Goal: Find specific page/section: Find specific page/section

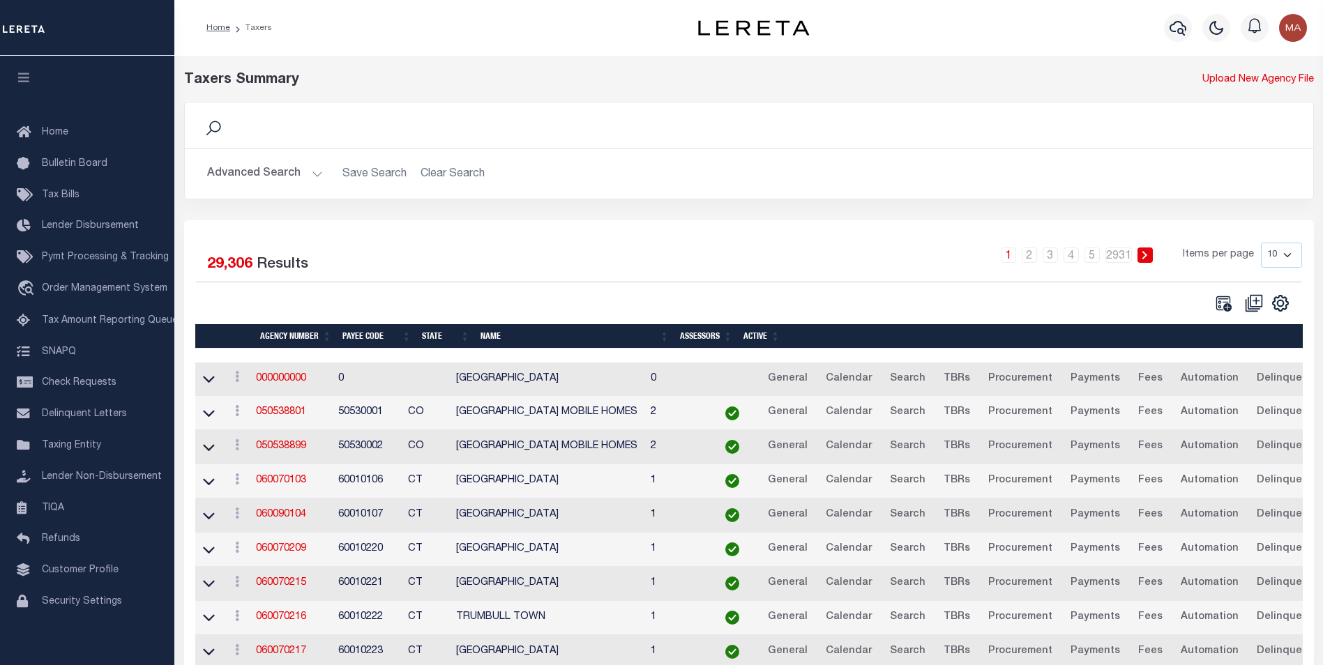
click at [319, 174] on button "Advanced Search" at bounding box center [265, 173] width 116 height 27
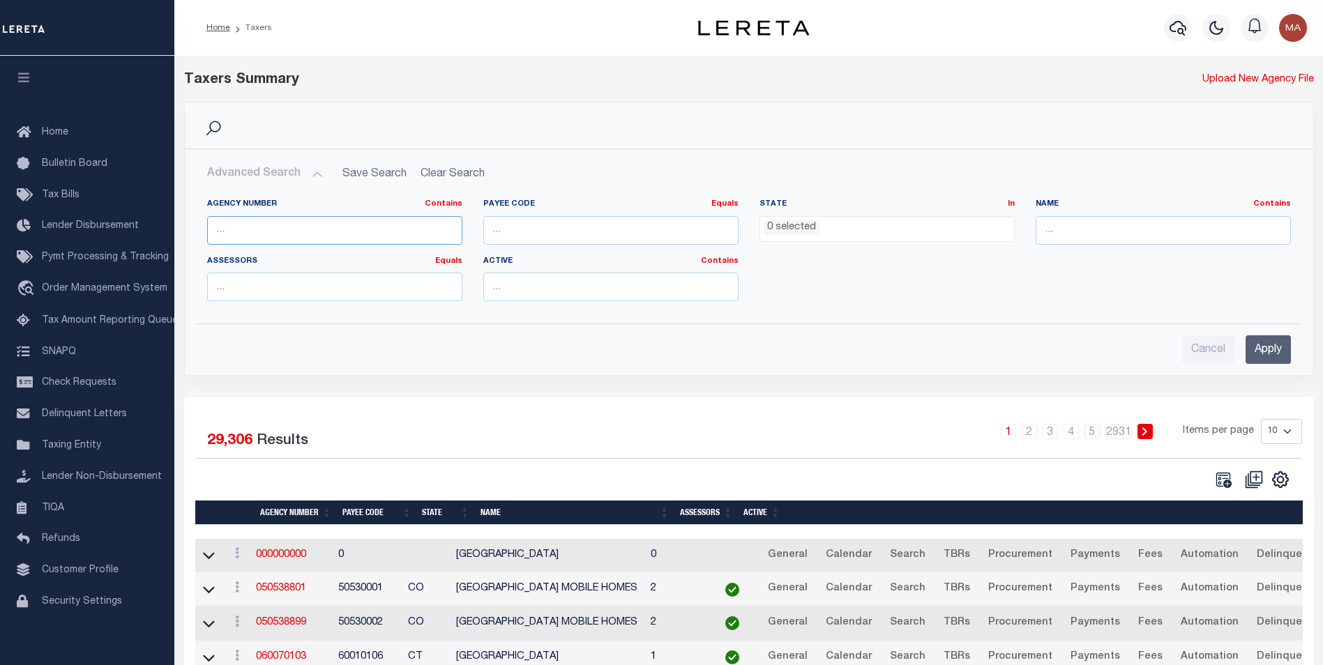
click at [294, 225] on input "text" at bounding box center [334, 230] width 255 height 29
paste input "370020000"
type input "370020000"
click at [1258, 352] on input "Apply" at bounding box center [1267, 349] width 45 height 29
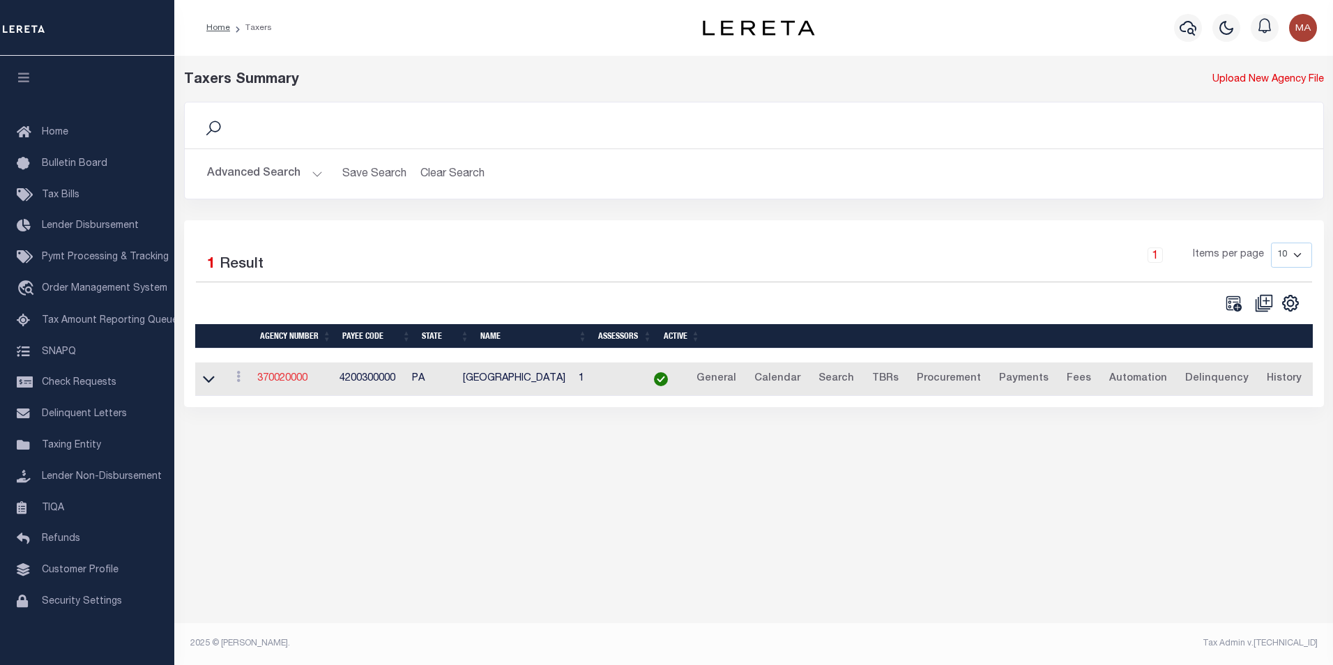
click at [280, 381] on link "370020000" at bounding box center [282, 379] width 50 height 10
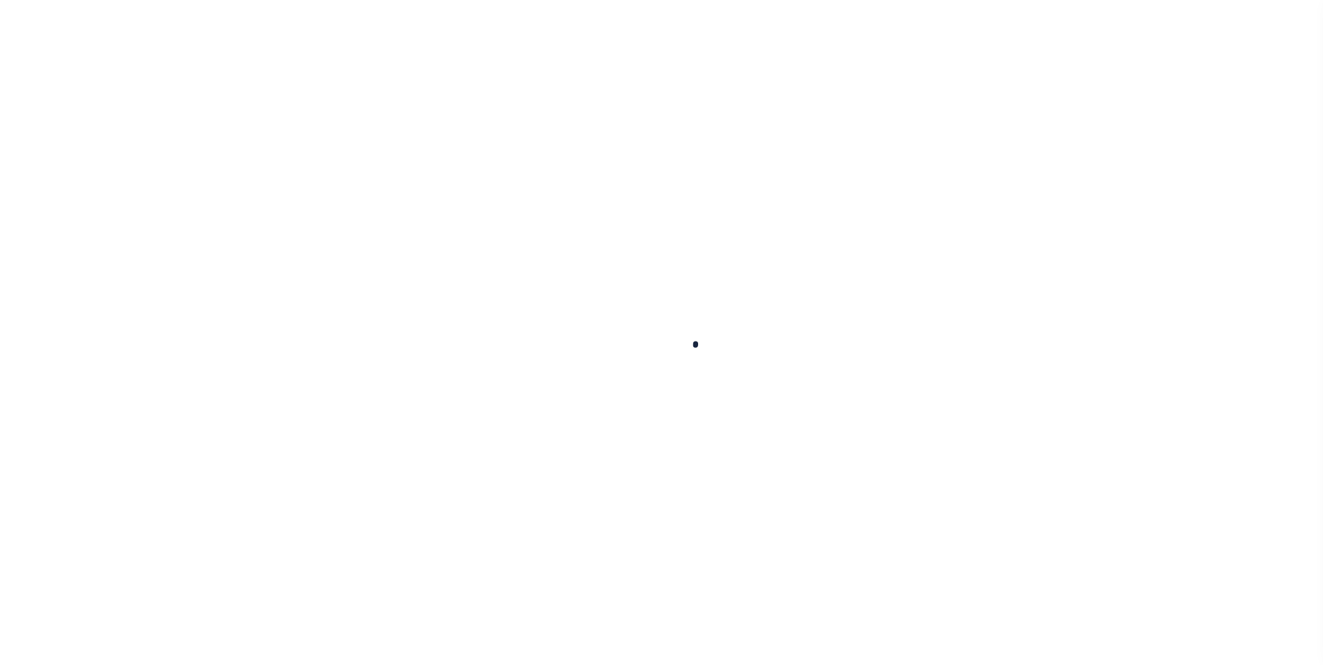
select select
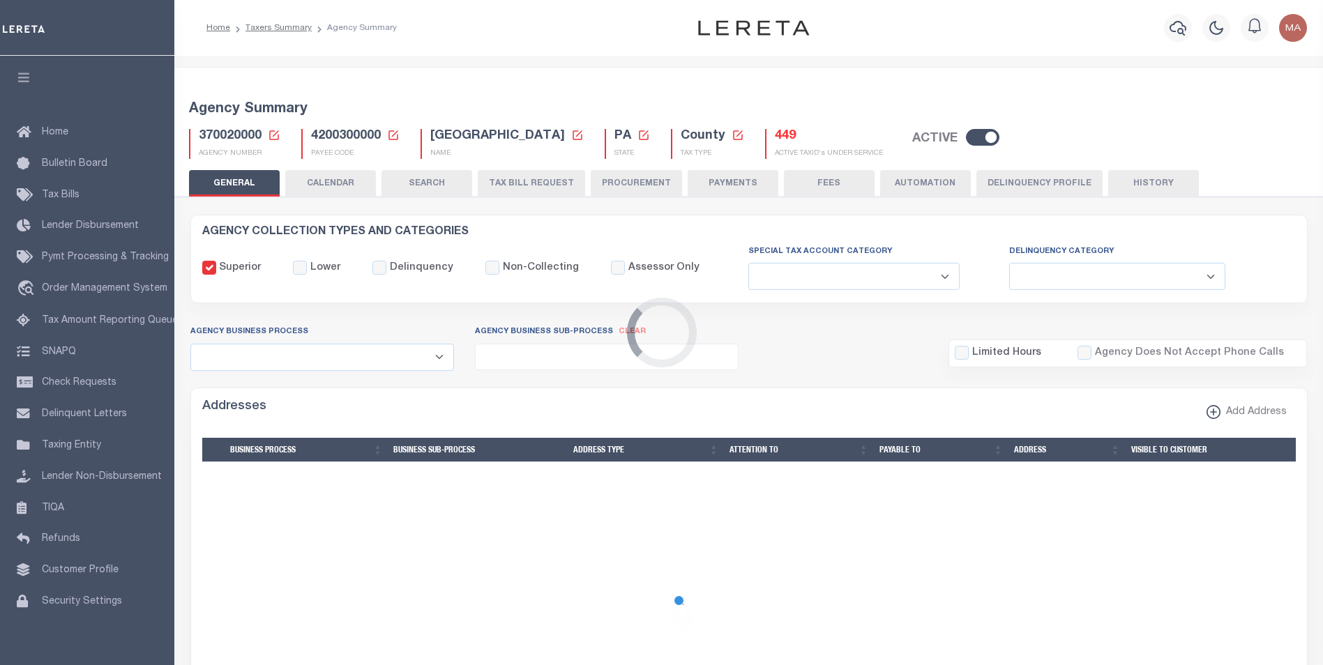
checkbox input "false"
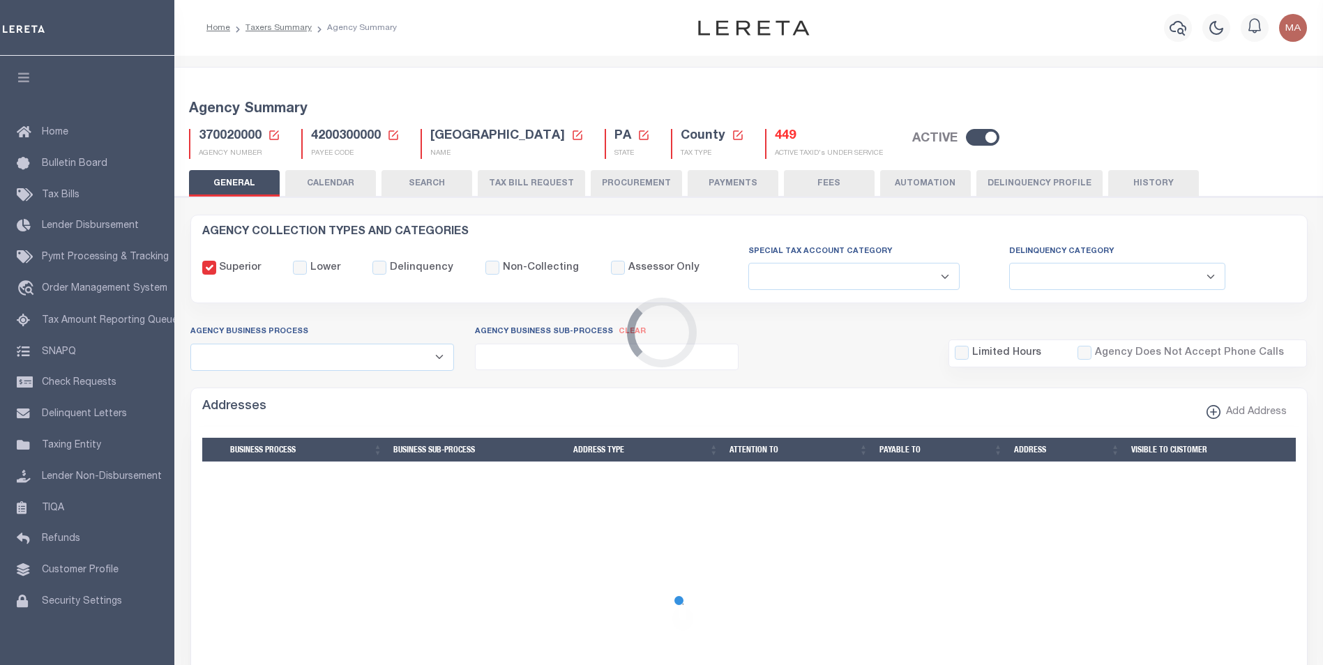
type input "4200300000"
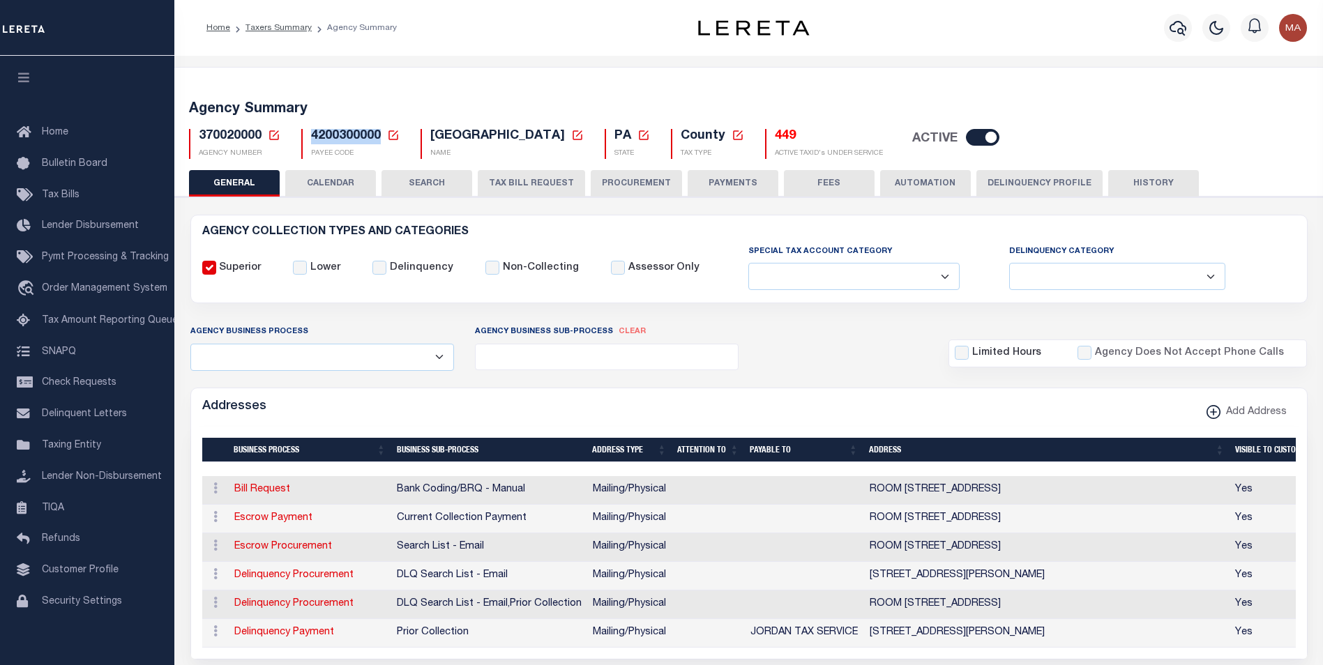
drag, startPoint x: 378, startPoint y: 142, endPoint x: 309, endPoint y: 138, distance: 69.1
click at [308, 137] on div "4200300000 Payee Code Cancel Ok PAYEE CODE" at bounding box center [350, 144] width 98 height 30
copy span "4200300000"
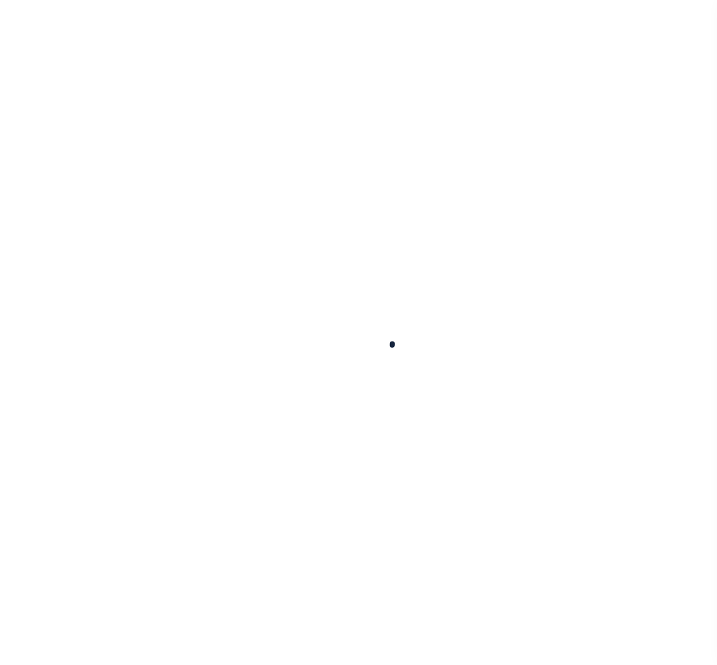
select select
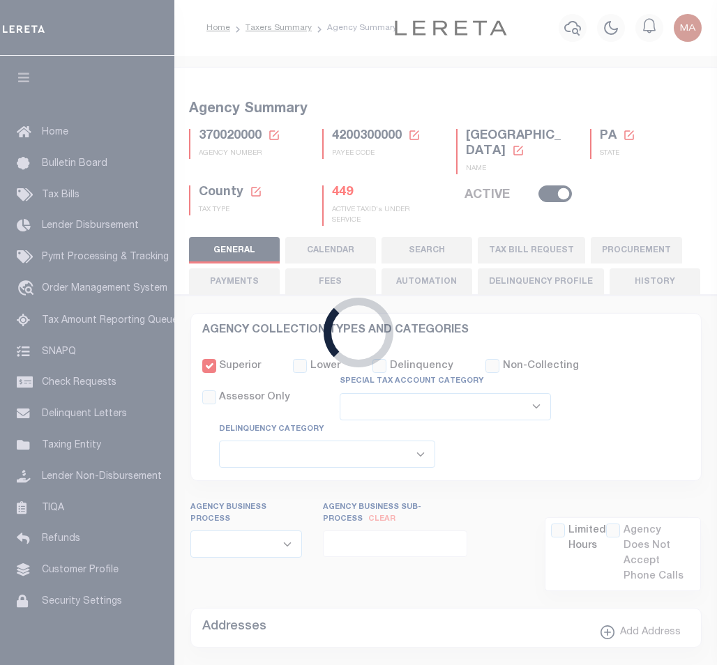
checkbox input "false"
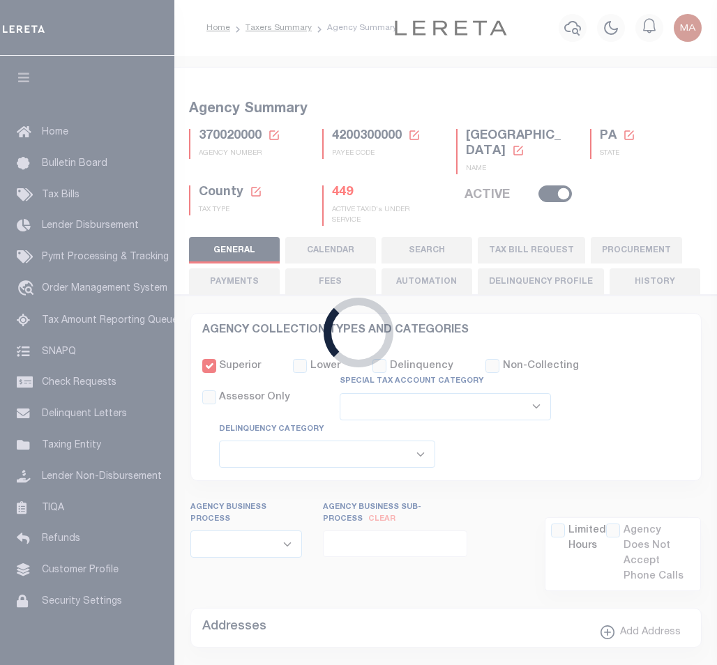
type input "4200300000"
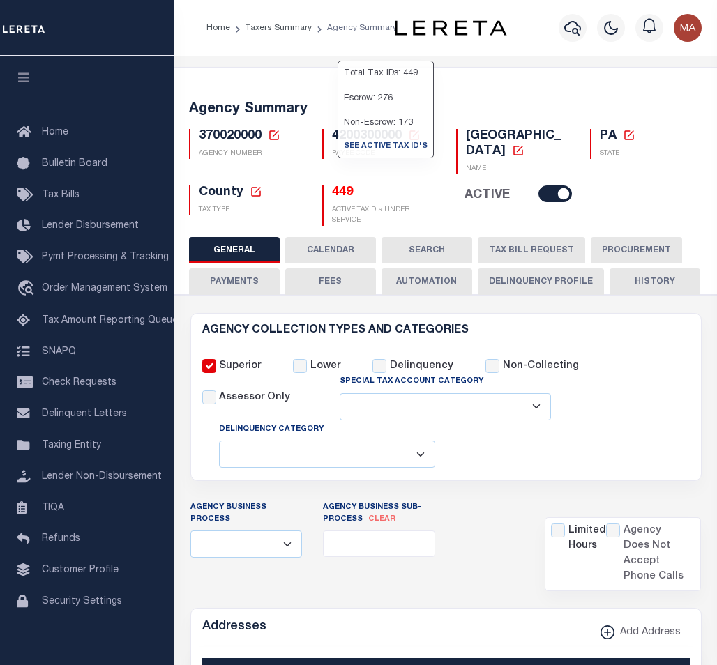
click at [349, 195] on h5 "449" at bounding box center [383, 192] width 103 height 15
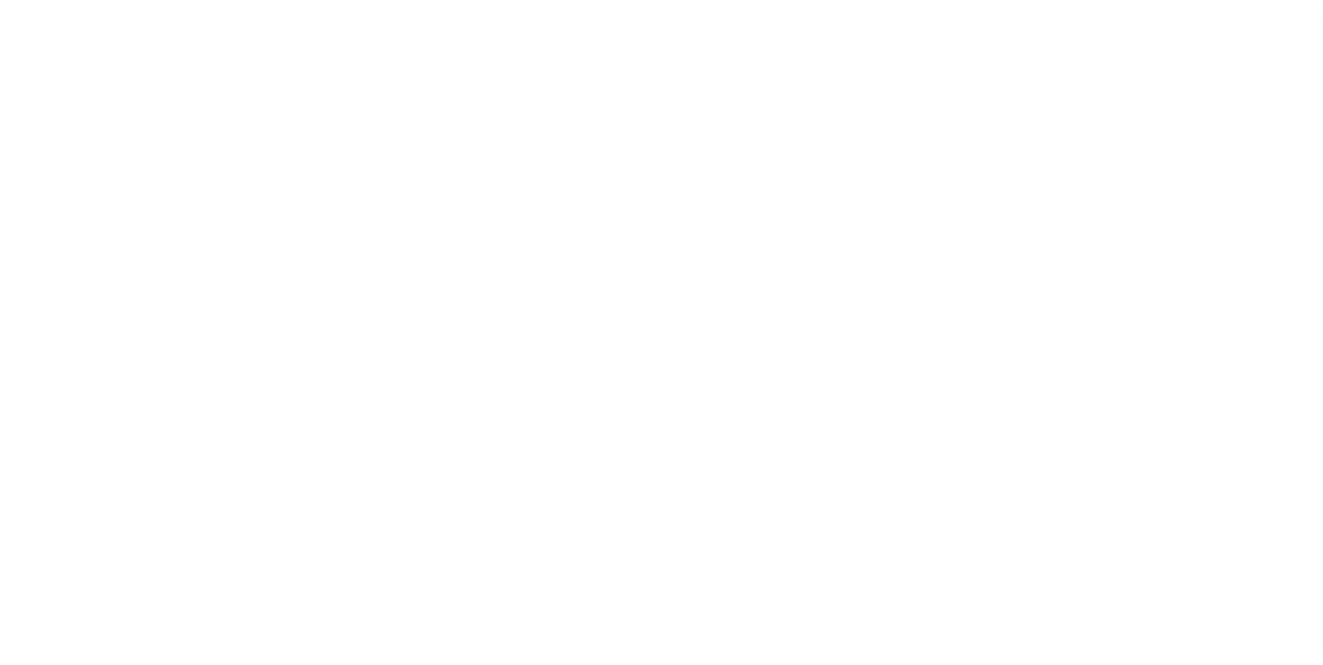
select select
type input "4200300000"
select select
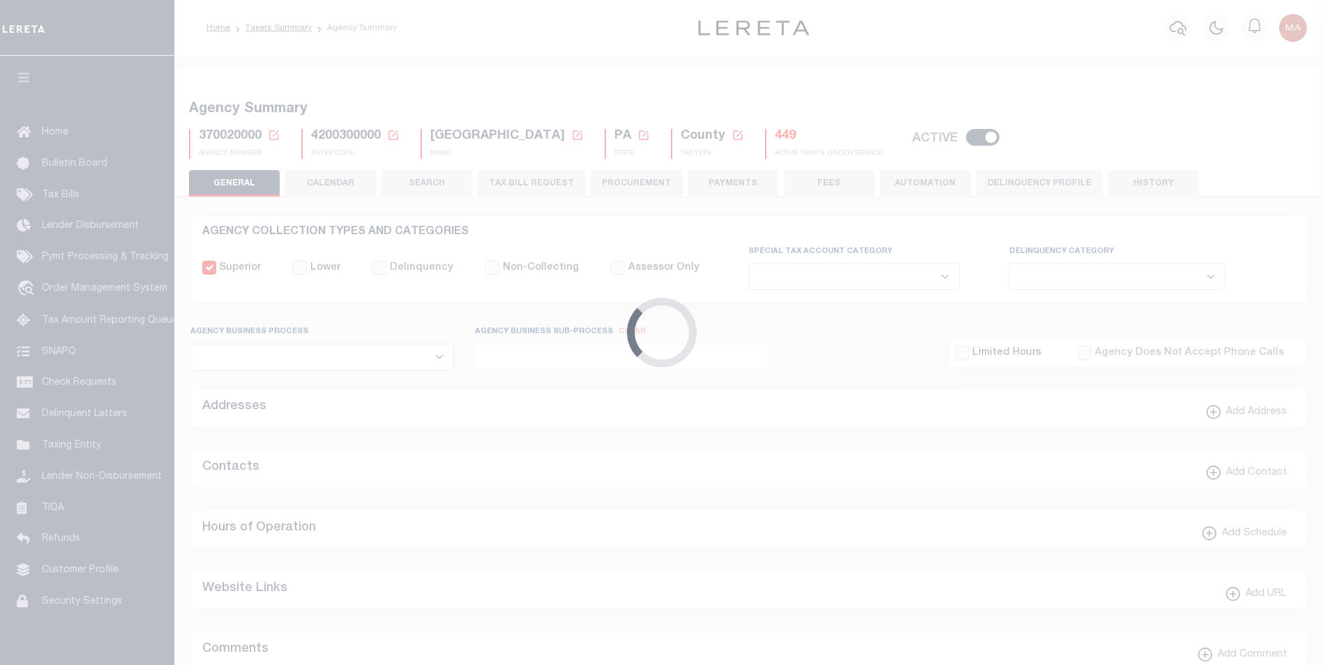
checkbox input "false"
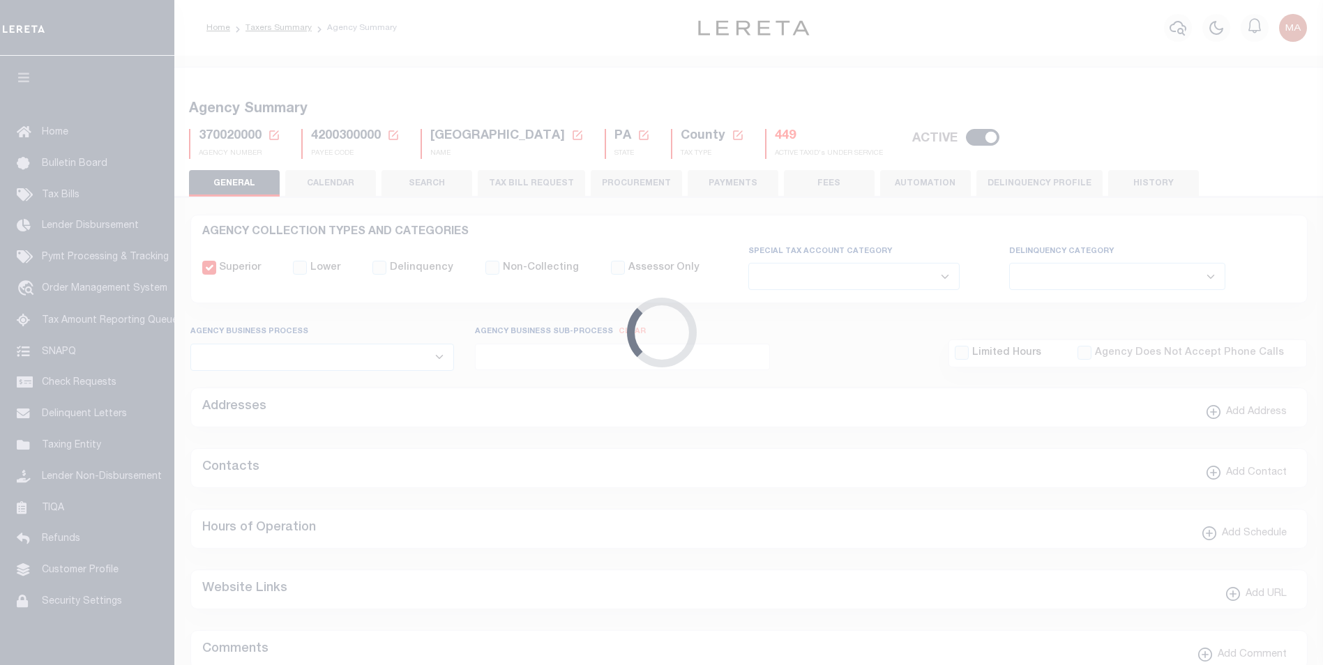
type input "4200300000"
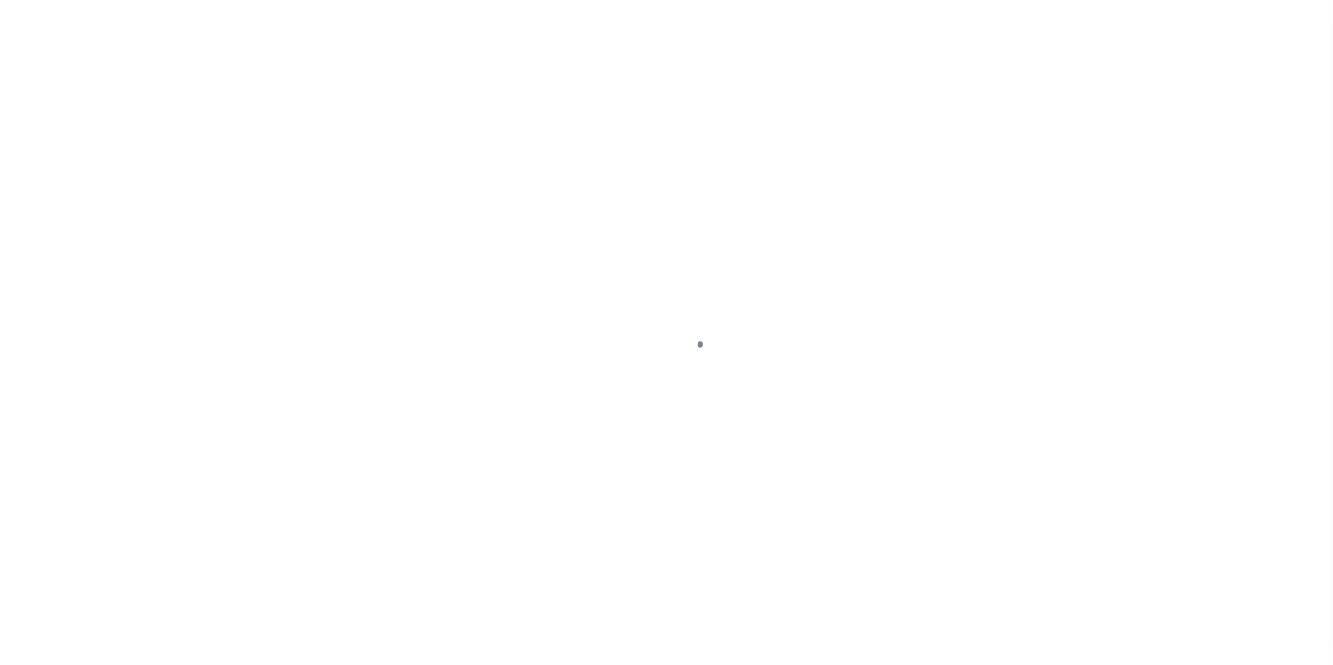
select select
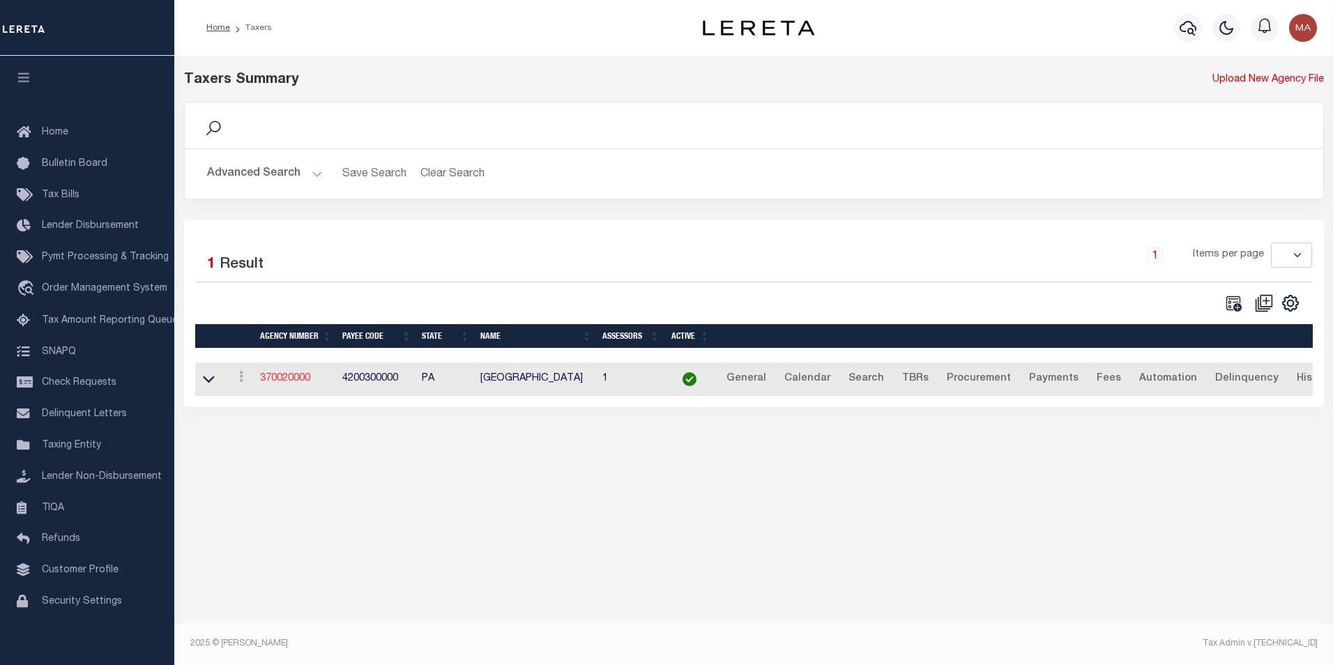
click at [273, 383] on link "370020000" at bounding box center [285, 379] width 50 height 10
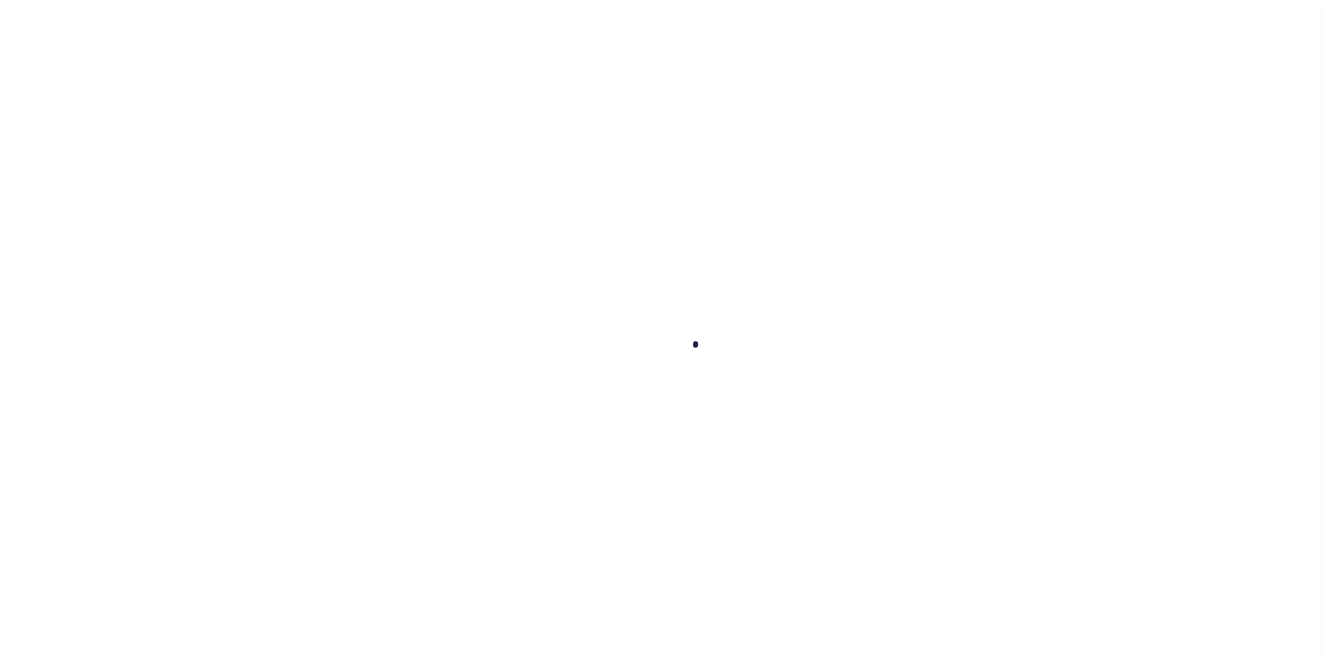
select select
checkbox input "false"
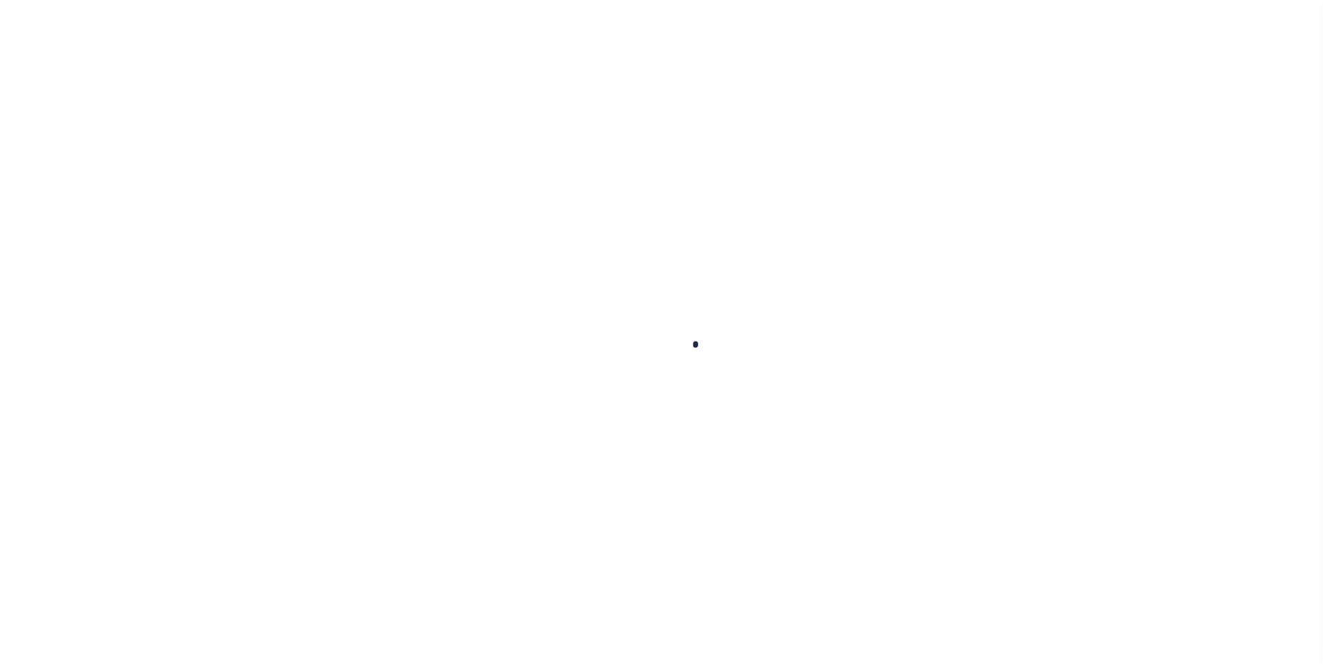
checkbox input "false"
type input "4200300000"
select select
checkbox input "false"
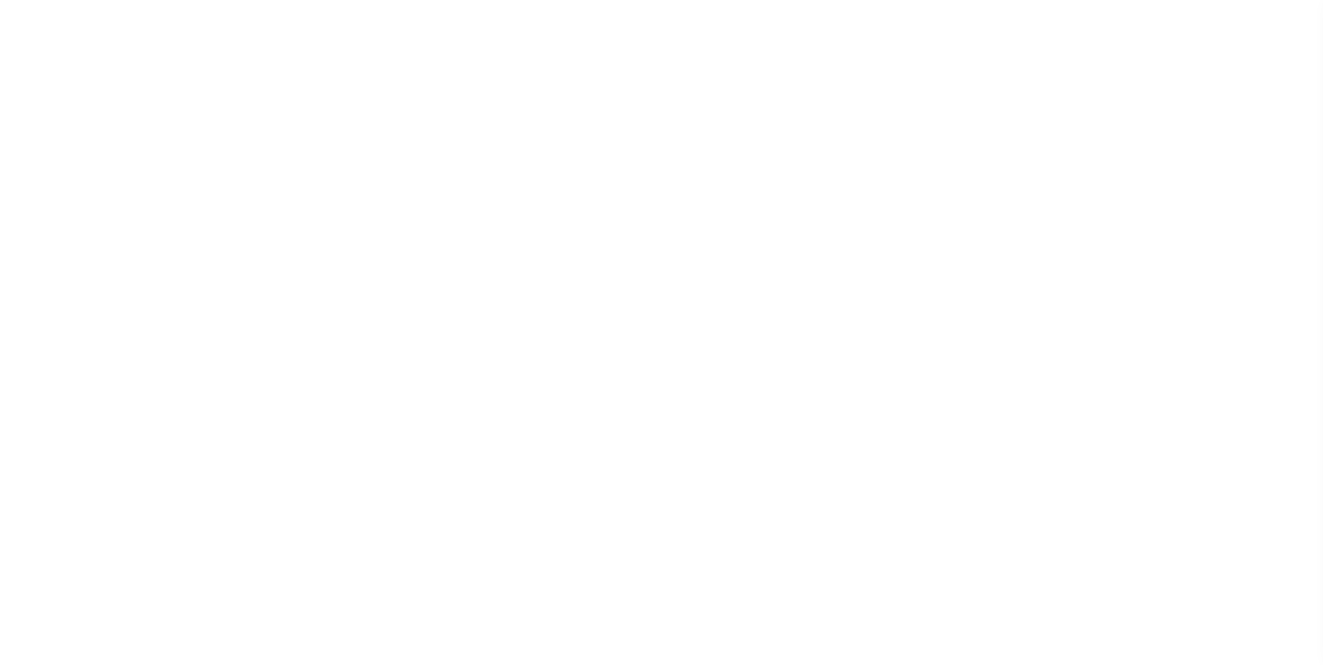
checkbox input "false"
type input "4200300000"
select select
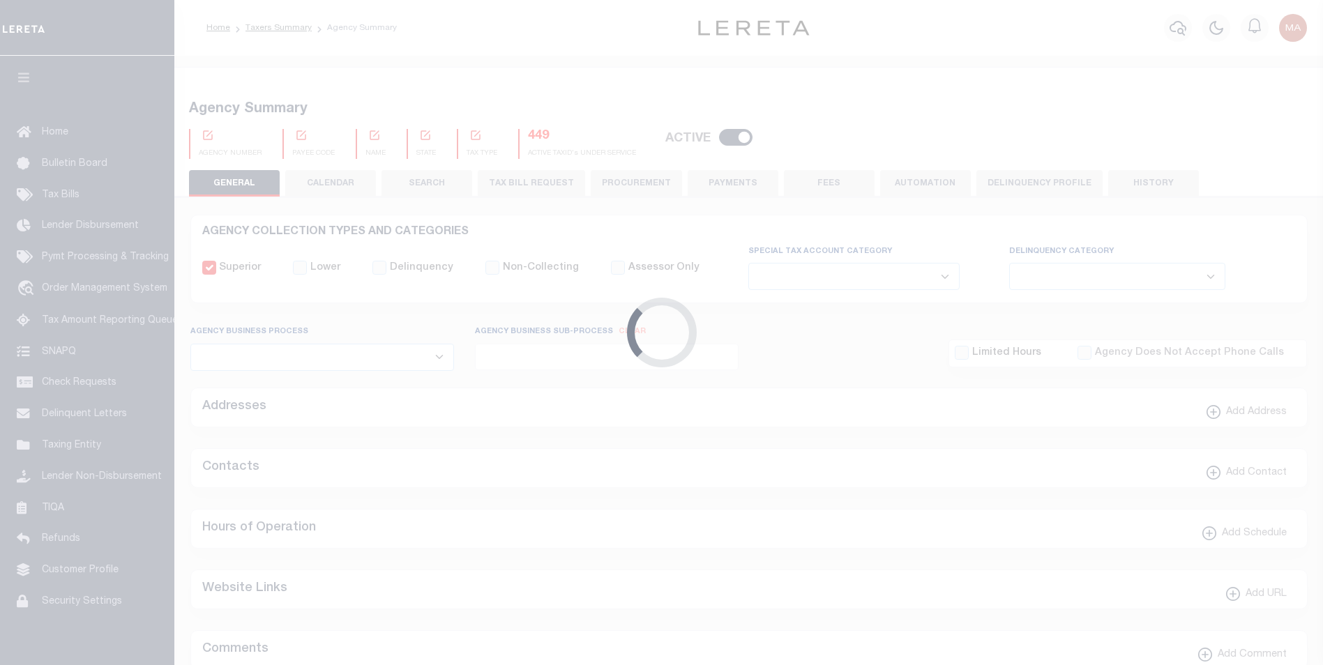
checkbox input "false"
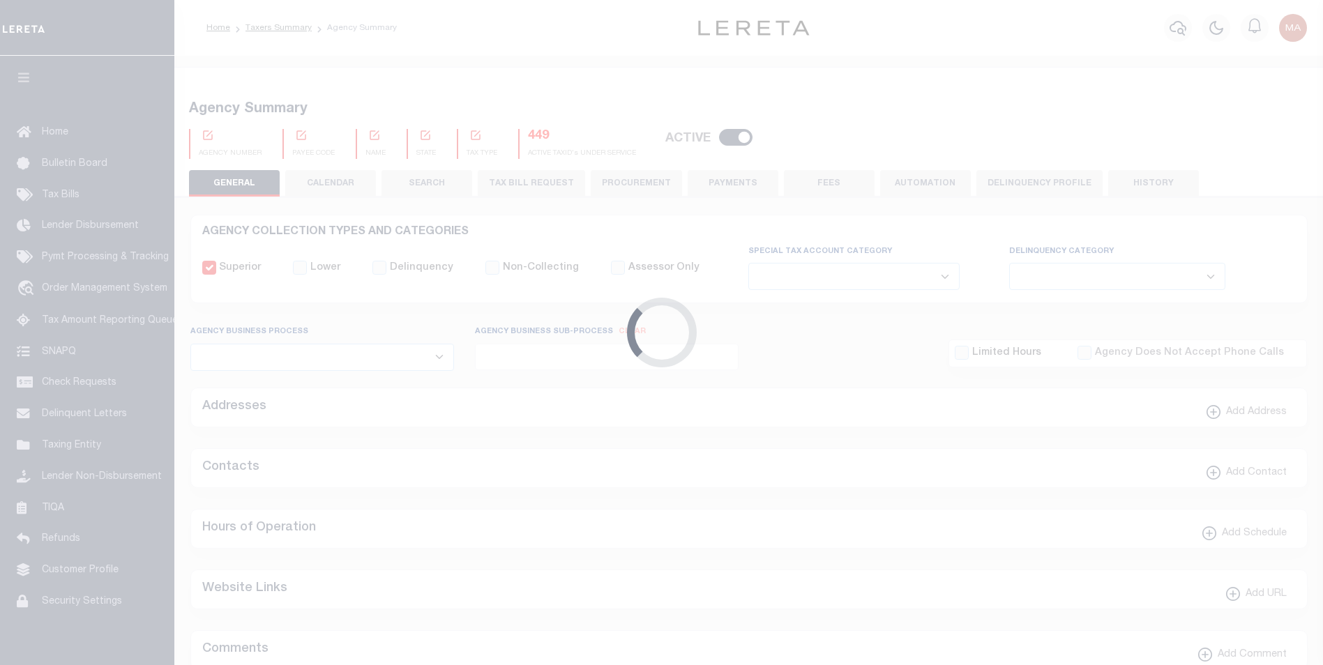
type input "4200300000"
